Goal: Information Seeking & Learning: Learn about a topic

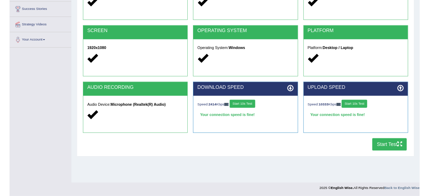
scroll to position [113, 0]
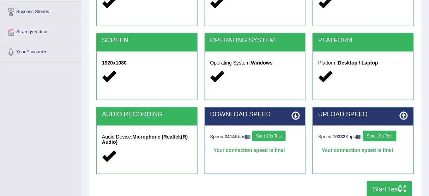
click at [388, 192] on button "Start Test" at bounding box center [389, 189] width 45 height 16
click at [376, 188] on button "Start Test" at bounding box center [389, 189] width 45 height 16
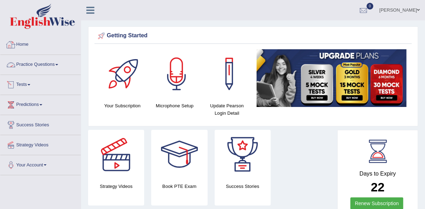
click at [43, 65] on link "Practice Questions" at bounding box center [40, 64] width 80 height 18
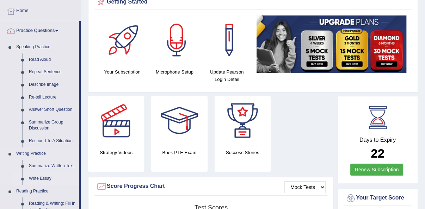
scroll to position [28, 0]
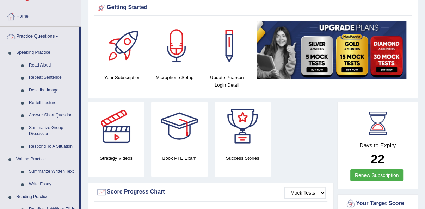
click at [58, 36] on span at bounding box center [56, 36] width 3 height 1
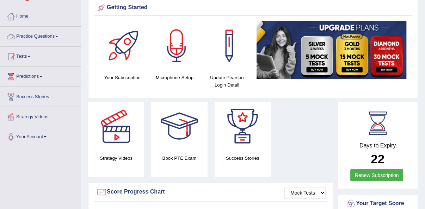
click at [58, 36] on span at bounding box center [56, 36] width 3 height 1
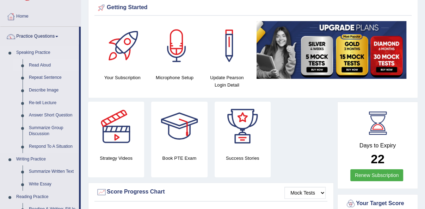
click at [37, 63] on link "Read Aloud" at bounding box center [52, 65] width 53 height 13
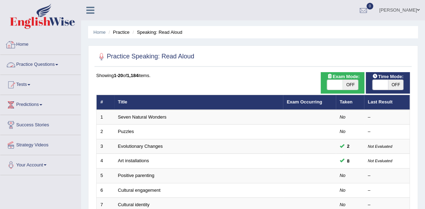
click at [51, 66] on link "Practice Questions" at bounding box center [40, 64] width 80 height 18
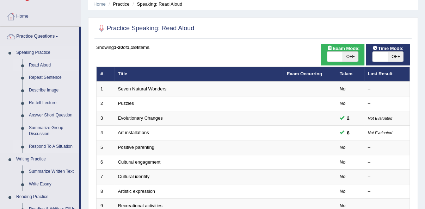
scroll to position [56, 0]
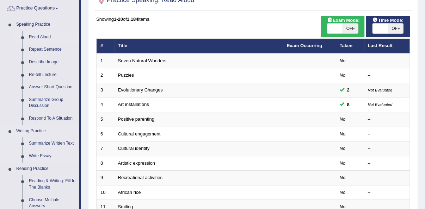
click at [41, 130] on link "Writing Practice" at bounding box center [46, 131] width 66 height 13
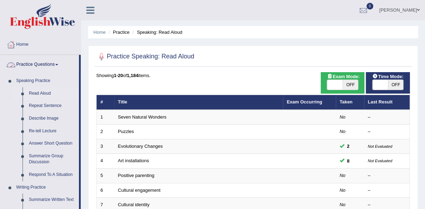
click at [49, 63] on link "Practice Questions" at bounding box center [39, 64] width 79 height 18
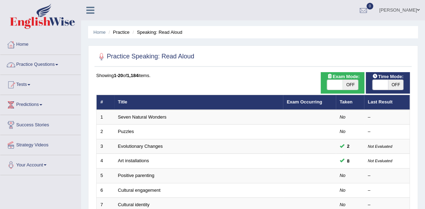
click at [49, 63] on link "Practice Questions" at bounding box center [40, 64] width 80 height 18
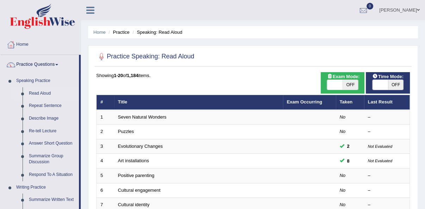
click at [49, 63] on link "Practice Questions" at bounding box center [39, 64] width 79 height 18
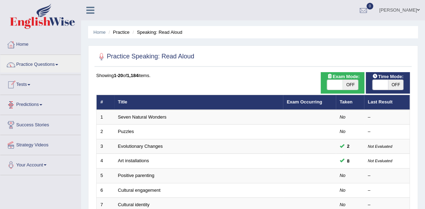
click at [33, 85] on link "Tests" at bounding box center [40, 84] width 80 height 18
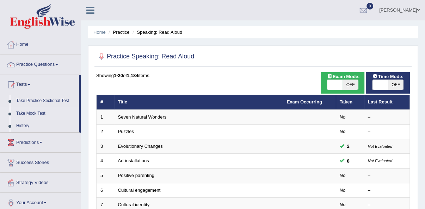
click at [33, 112] on link "Take Mock Test" at bounding box center [46, 114] width 66 height 13
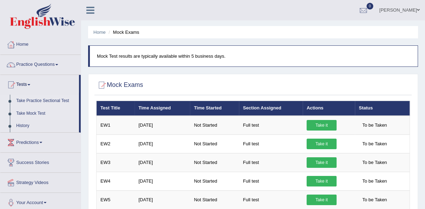
click at [55, 101] on link "Take Practice Sectional Test" at bounding box center [46, 101] width 66 height 13
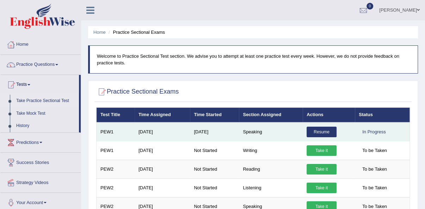
click at [322, 131] on link "Resume" at bounding box center [322, 132] width 30 height 11
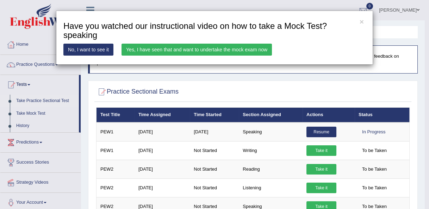
click at [224, 50] on link "Yes, I have seen that and want to undertake the mock exam now" at bounding box center [197, 50] width 151 height 12
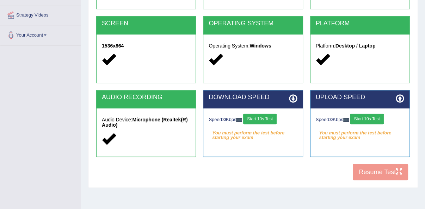
scroll to position [160, 0]
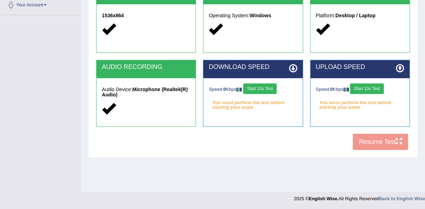
click at [263, 86] on button "Start 10s Test" at bounding box center [259, 89] width 33 height 11
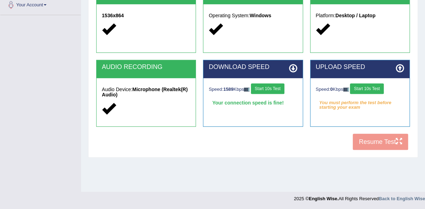
click at [366, 85] on button "Start 10s Test" at bounding box center [366, 89] width 33 height 11
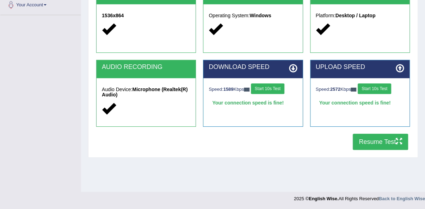
click at [373, 145] on button "Resume Test" at bounding box center [380, 142] width 55 height 16
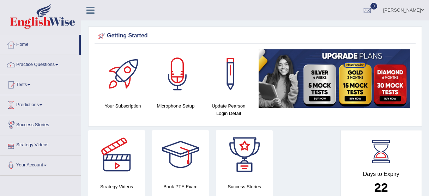
scroll to position [71, 0]
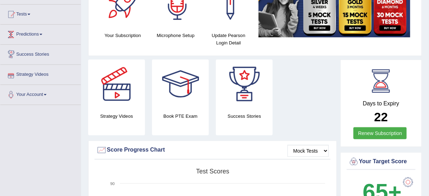
click at [39, 33] on link "Predictions" at bounding box center [40, 34] width 80 height 18
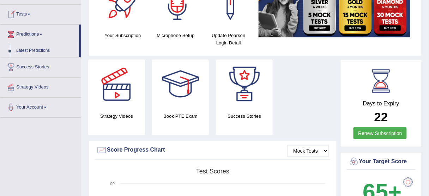
click at [29, 13] on link "Tests" at bounding box center [40, 14] width 80 height 18
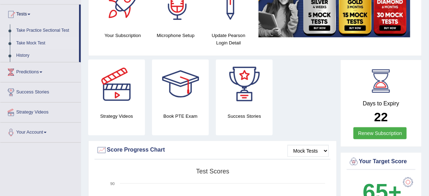
click at [39, 41] on link "Take Mock Test" at bounding box center [46, 43] width 66 height 13
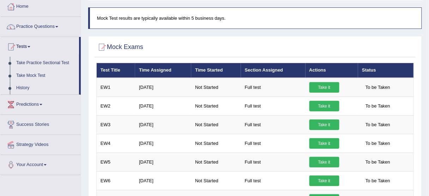
scroll to position [37, 0]
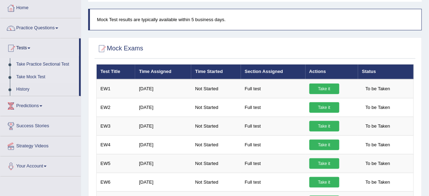
click at [39, 63] on link "Take Practice Sectional Test" at bounding box center [46, 64] width 66 height 13
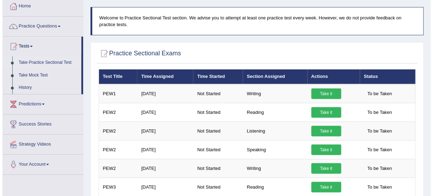
scroll to position [46, 0]
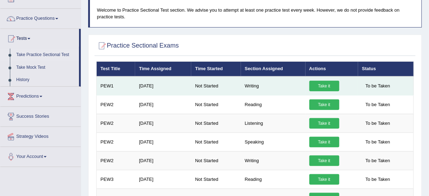
click at [323, 85] on link "Take it" at bounding box center [324, 86] width 30 height 11
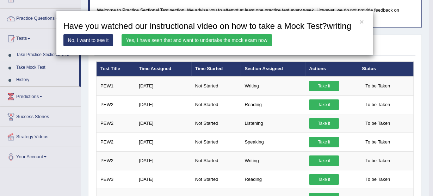
click at [172, 40] on link "Yes, I have seen that and want to undertake the mock exam now" at bounding box center [197, 40] width 151 height 12
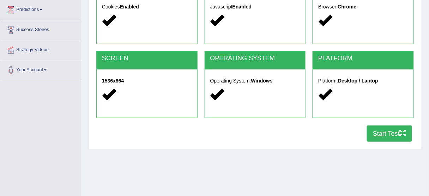
scroll to position [167, 0]
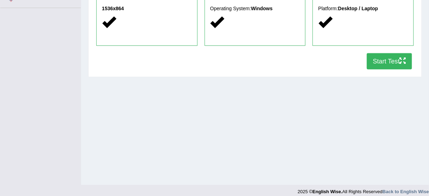
click at [387, 62] on button "Start Test" at bounding box center [389, 61] width 45 height 16
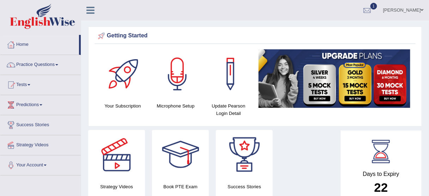
click at [56, 63] on link "Practice Questions" at bounding box center [40, 64] width 80 height 18
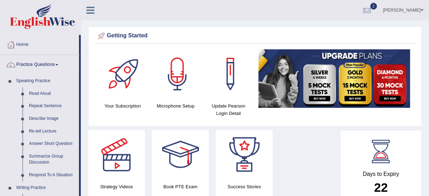
drag, startPoint x: 80, startPoint y: 73, endPoint x: 81, endPoint y: 65, distance: 8.5
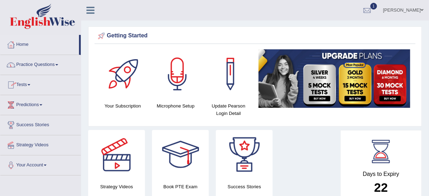
click at [32, 84] on link "Tests" at bounding box center [40, 84] width 80 height 18
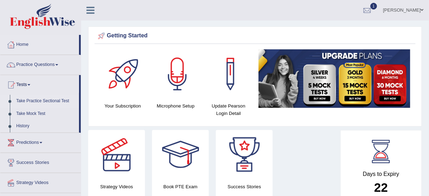
click at [42, 99] on link "Take Practice Sectional Test" at bounding box center [46, 101] width 66 height 13
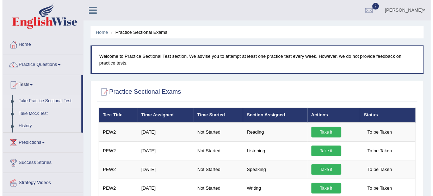
scroll to position [24, 0]
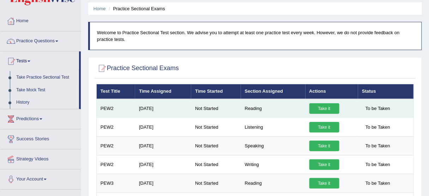
click at [323, 107] on link "Take it" at bounding box center [324, 108] width 30 height 11
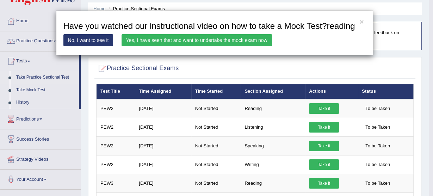
click at [237, 41] on link "Yes, I have seen that and want to undertake the mock exam now" at bounding box center [197, 40] width 151 height 12
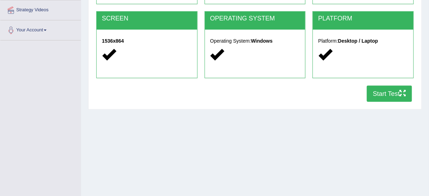
scroll to position [142, 0]
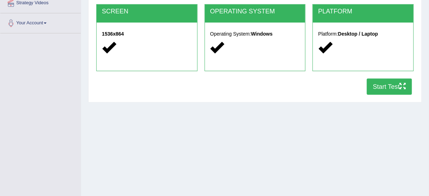
click at [378, 86] on button "Start Test" at bounding box center [389, 87] width 45 height 16
